Goal: Information Seeking & Learning: Learn about a topic

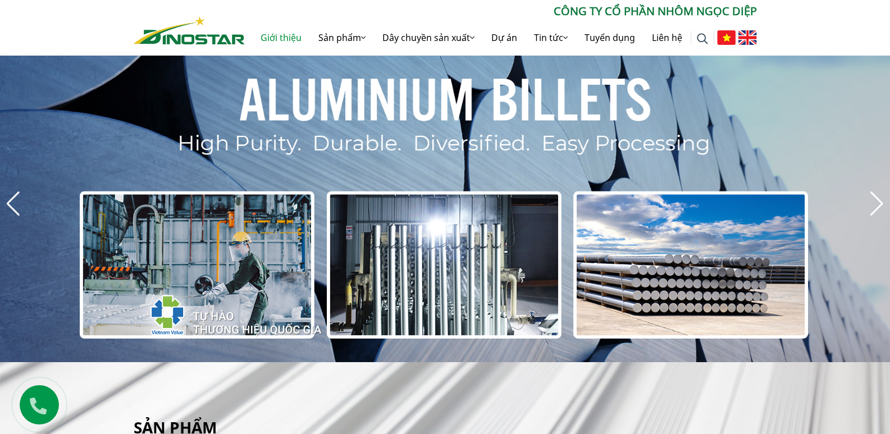
click at [267, 37] on link "Giới thiệu" at bounding box center [281, 38] width 58 height 36
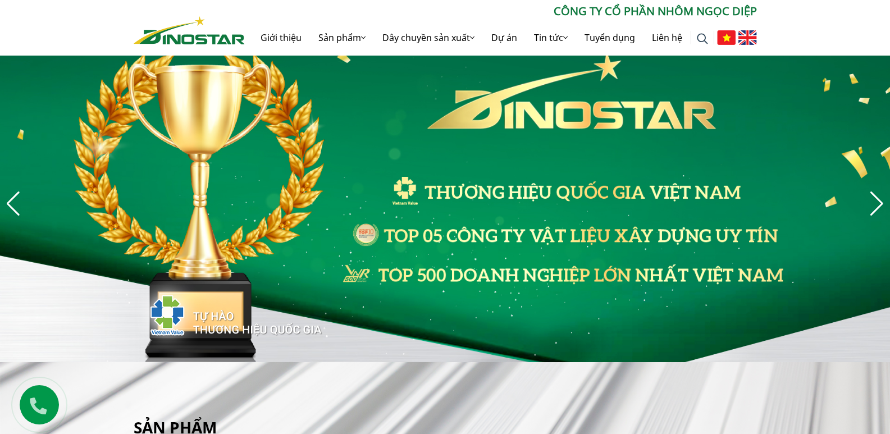
scroll to position [52, 0]
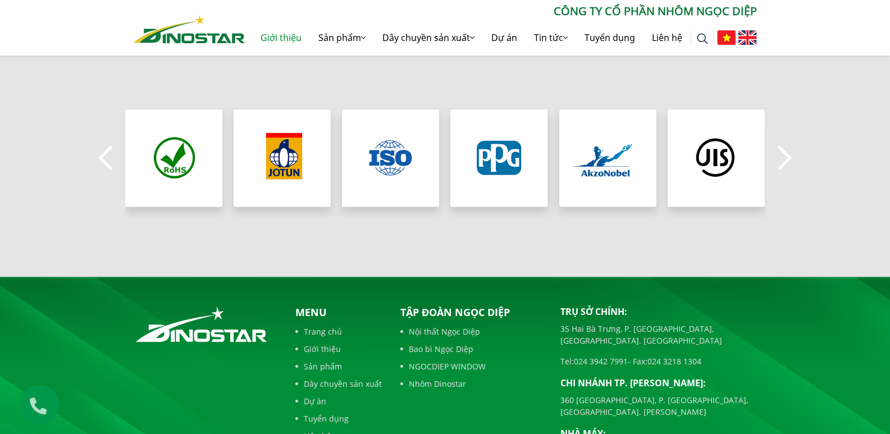
scroll to position [1067, 0]
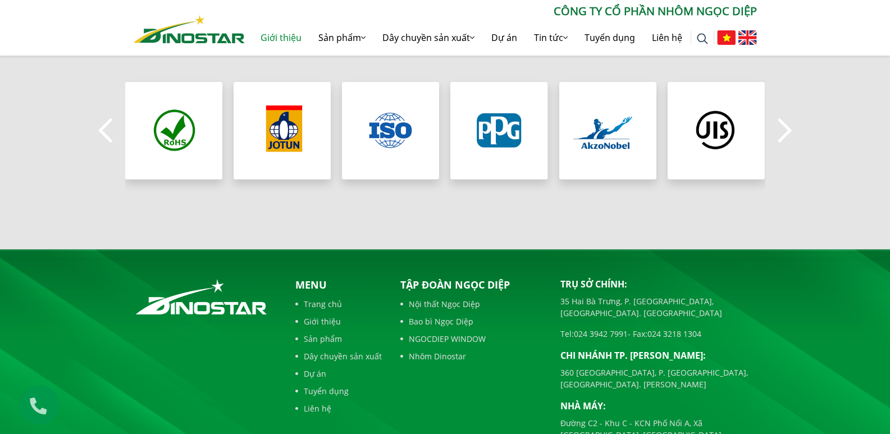
click at [786, 135] on button "Next" at bounding box center [785, 130] width 22 height 39
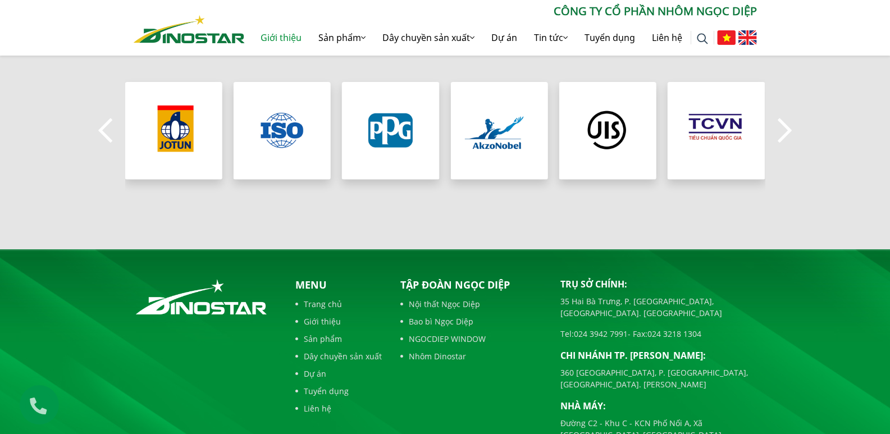
click at [786, 135] on button "Next" at bounding box center [785, 130] width 22 height 39
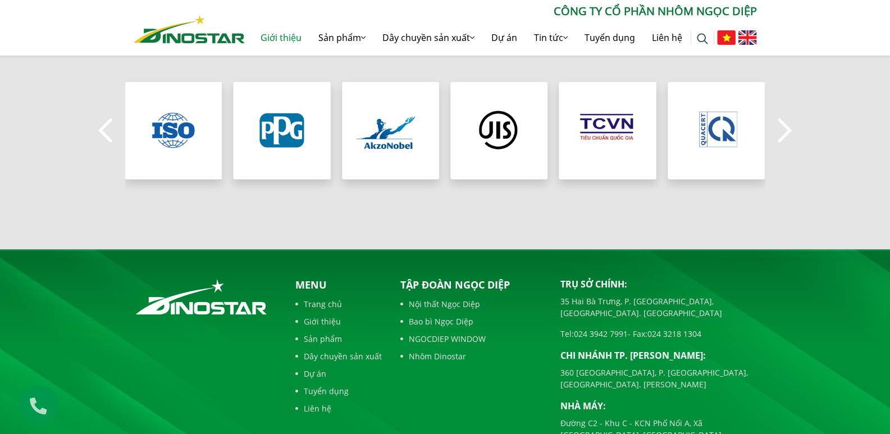
click at [786, 135] on button "Next" at bounding box center [785, 130] width 22 height 39
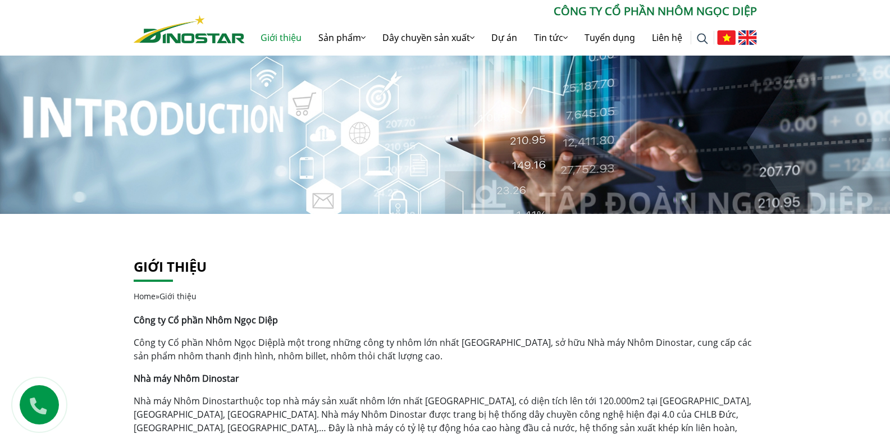
scroll to position [0, 0]
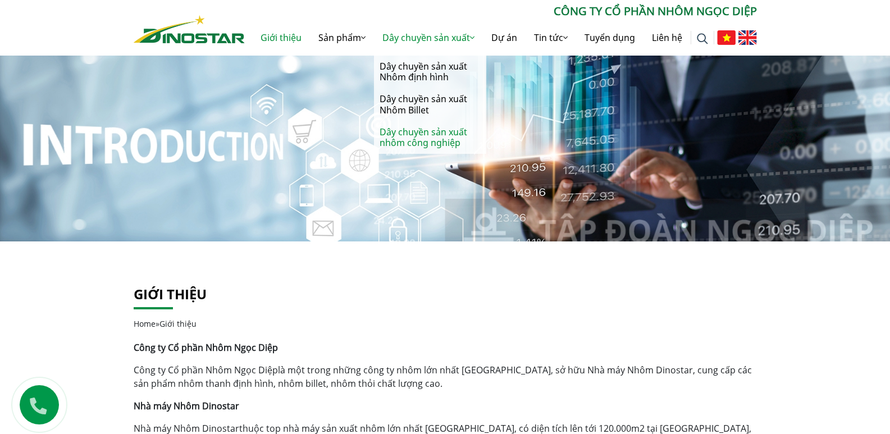
click at [429, 144] on link "Dây chuyền sản xuất nhôm công nghiệp" at bounding box center [430, 137] width 112 height 33
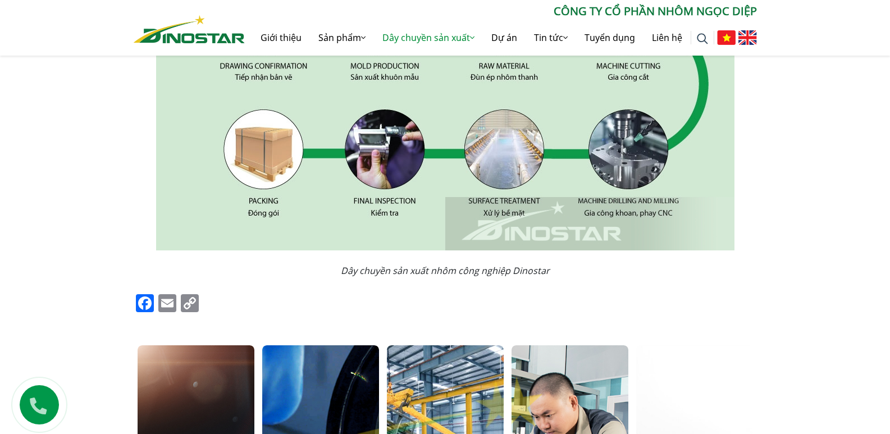
scroll to position [169, 0]
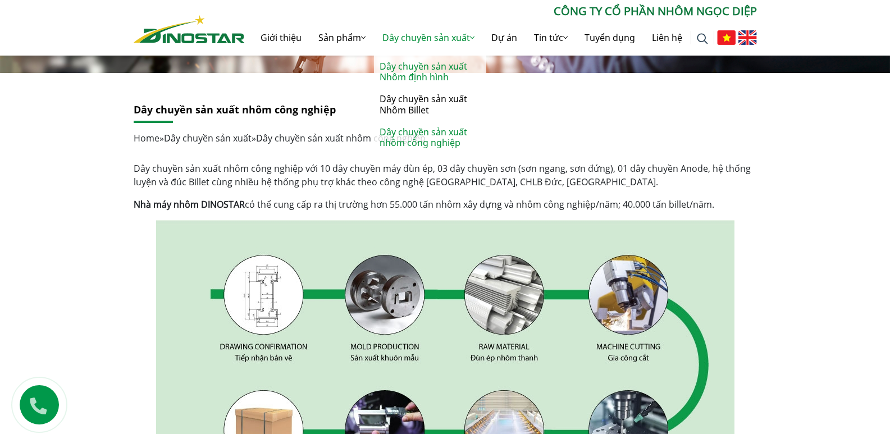
click at [436, 66] on link "Dây chuyền sản xuất Nhôm định hình" at bounding box center [430, 72] width 112 height 33
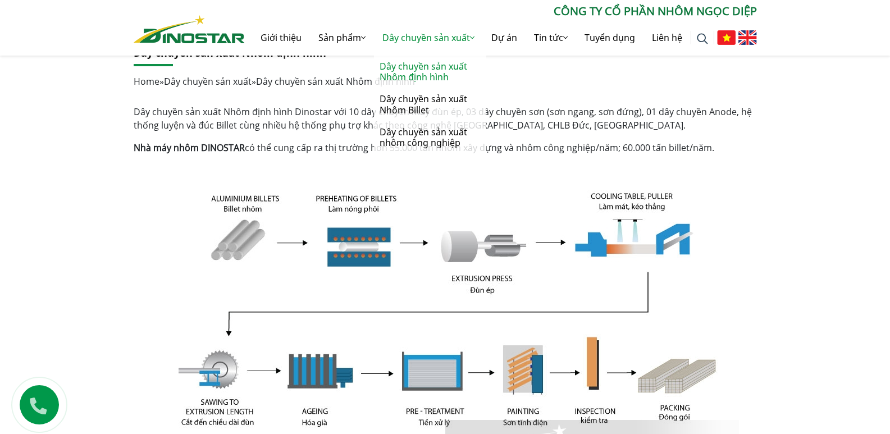
scroll to position [224, 0]
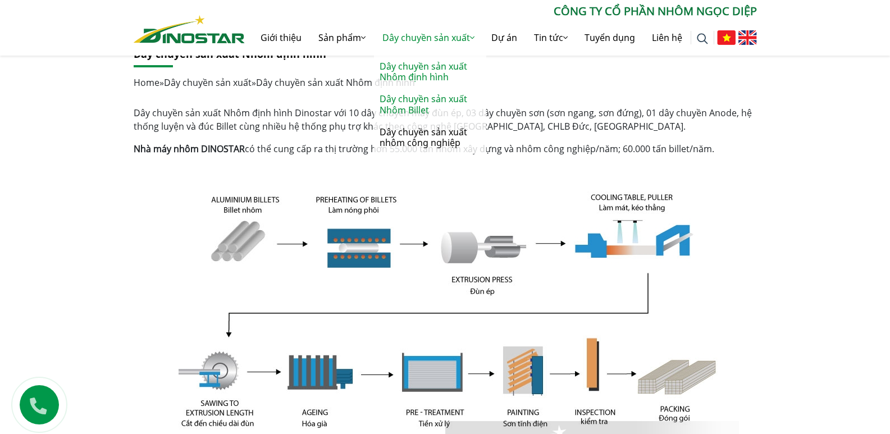
click at [425, 106] on link "Dây chuyền sản xuất Nhôm Billet" at bounding box center [430, 104] width 112 height 33
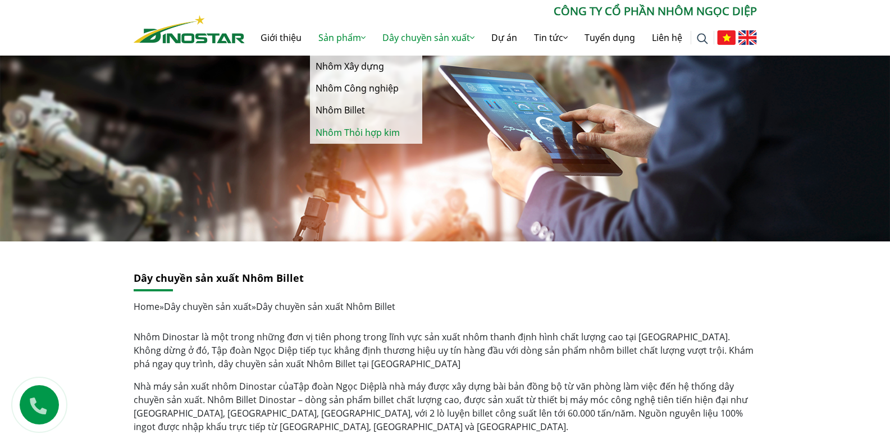
click at [345, 130] on link "Nhôm Thỏi hợp kim" at bounding box center [366, 133] width 112 height 22
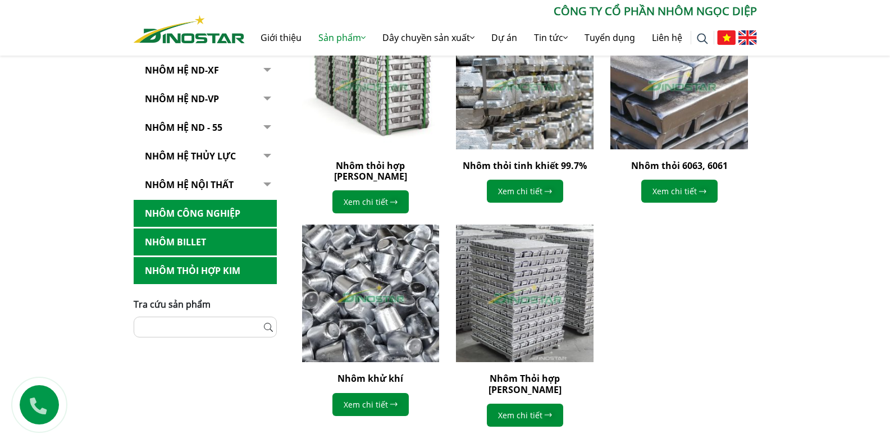
scroll to position [393, 0]
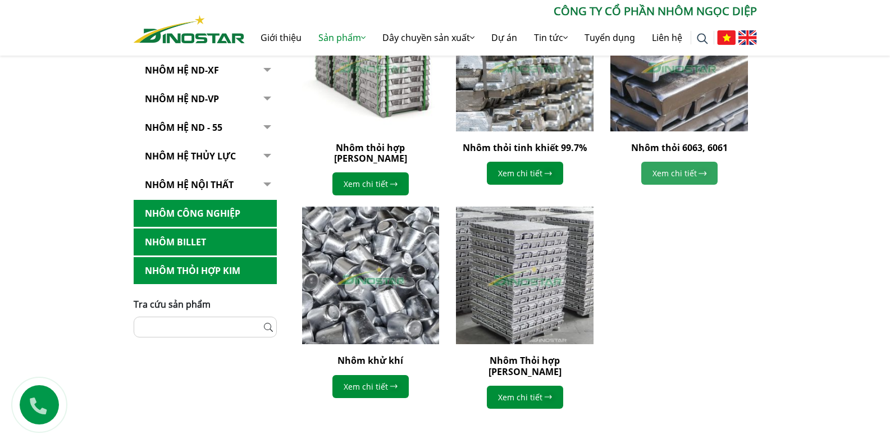
click at [678, 177] on link "Xem chi tiết" at bounding box center [680, 173] width 76 height 23
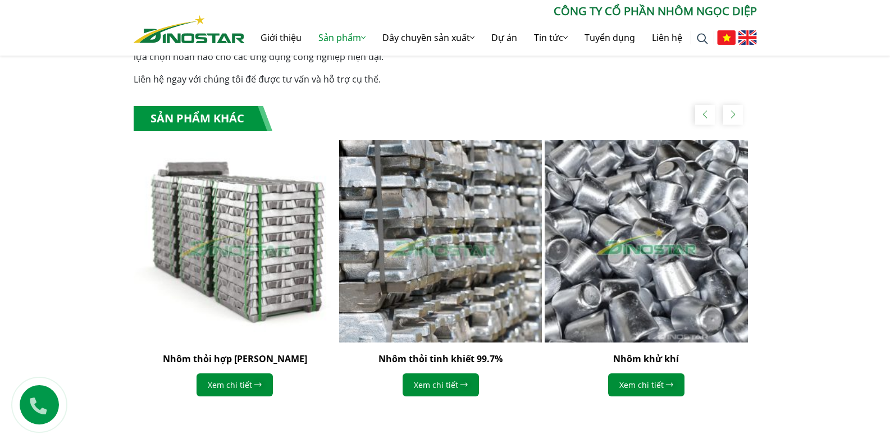
scroll to position [1348, 0]
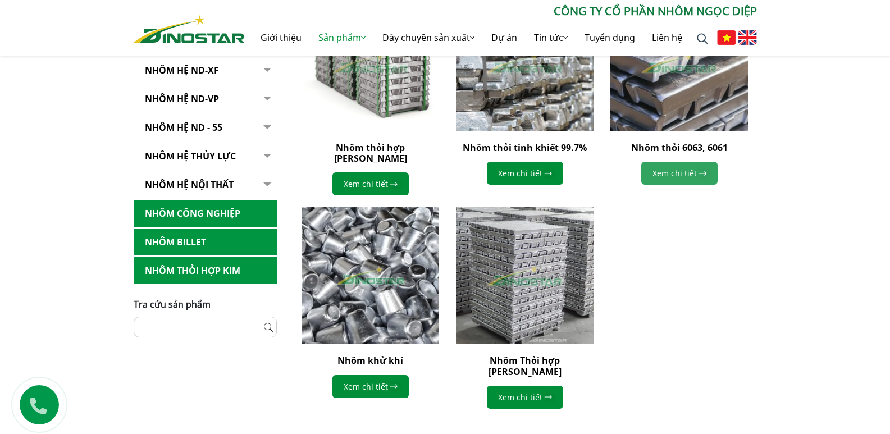
scroll to position [337, 0]
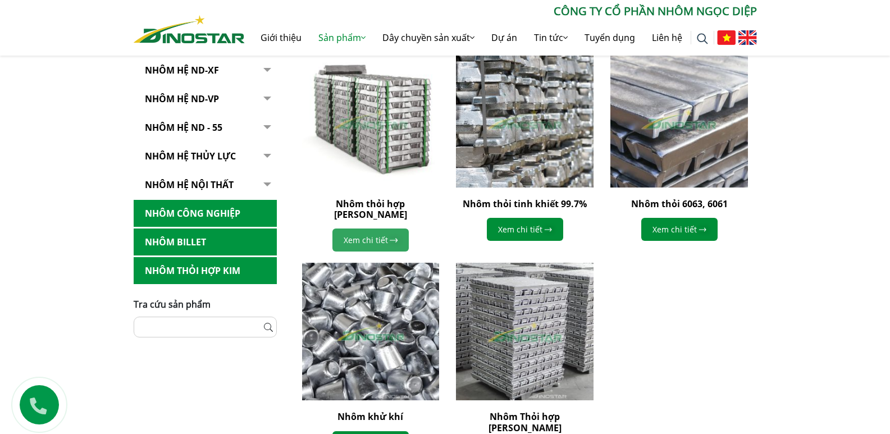
click at [379, 229] on link "Xem chi tiết" at bounding box center [371, 240] width 76 height 23
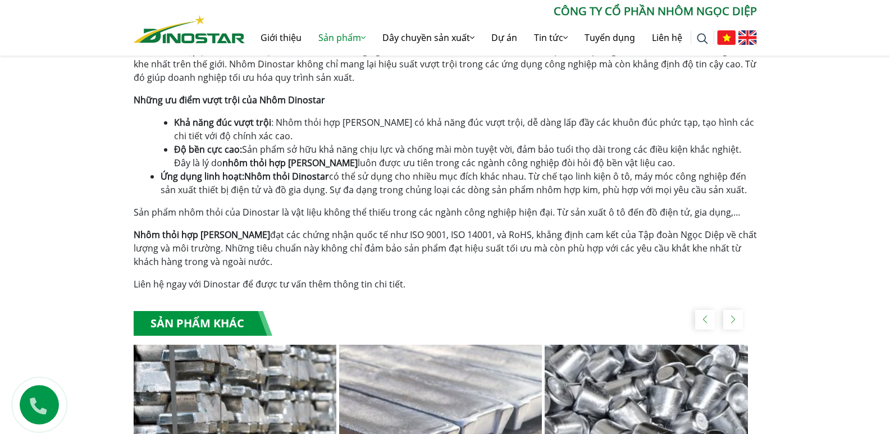
scroll to position [730, 0]
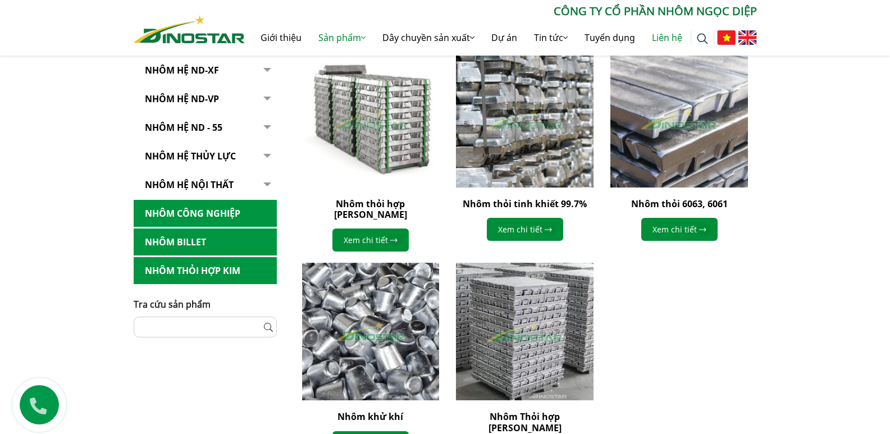
click at [671, 38] on link "Liên hệ" at bounding box center [667, 38] width 47 height 36
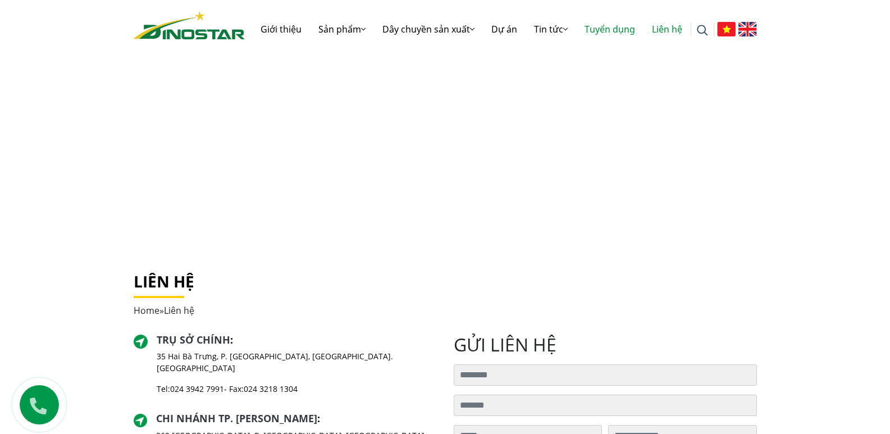
click at [616, 28] on link "Tuyển dụng" at bounding box center [609, 29] width 67 height 36
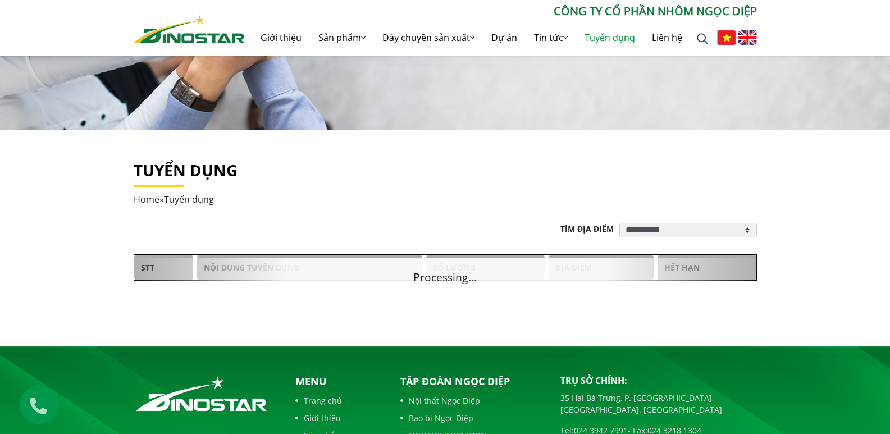
scroll to position [112, 0]
